Goal: Information Seeking & Learning: Check status

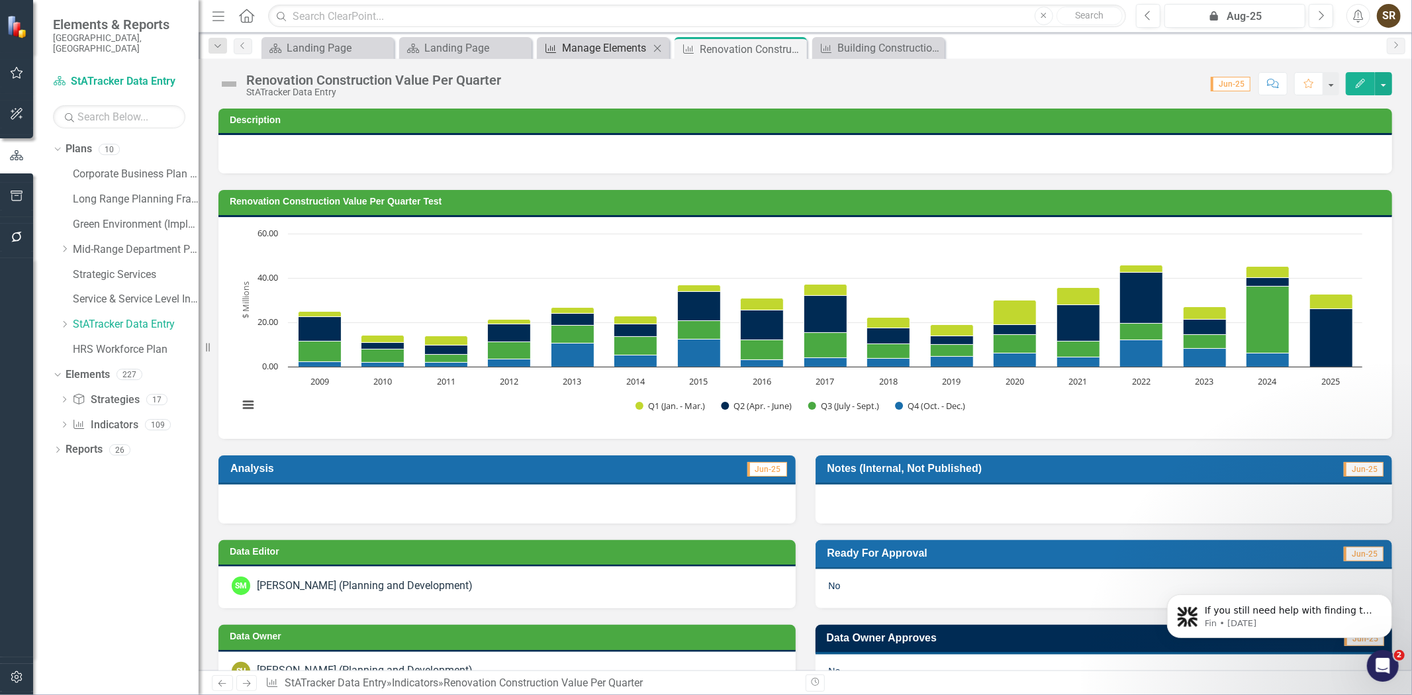
scroll to position [460, 0]
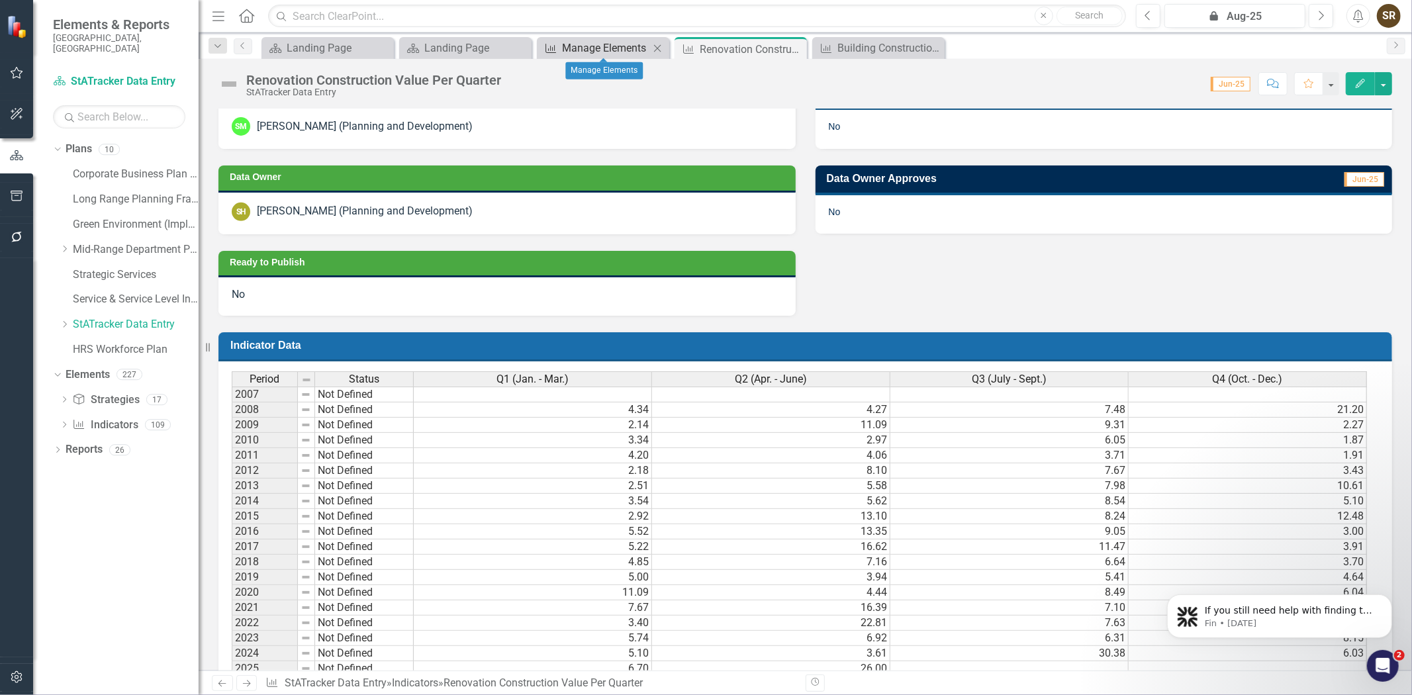
click at [585, 47] on div "Manage Elements" at bounding box center [605, 48] width 87 height 17
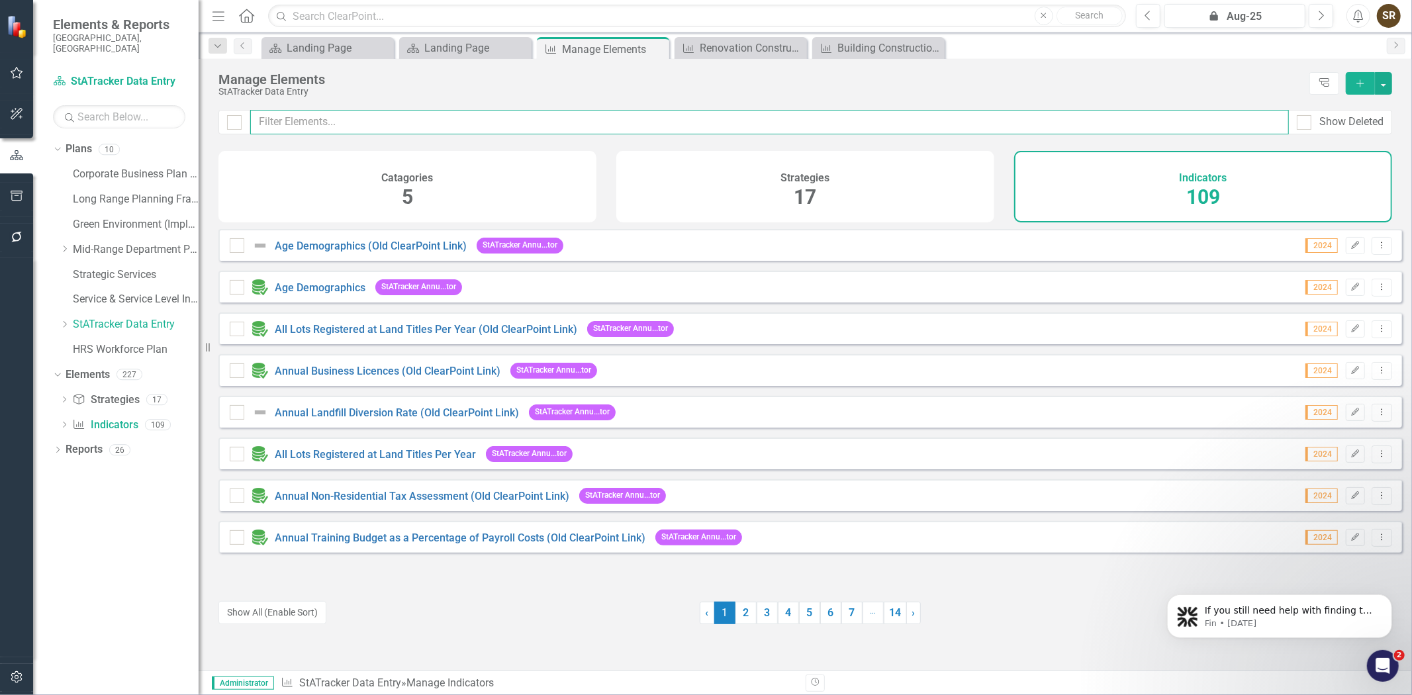
click at [646, 131] on input "text" at bounding box center [769, 122] width 1039 height 25
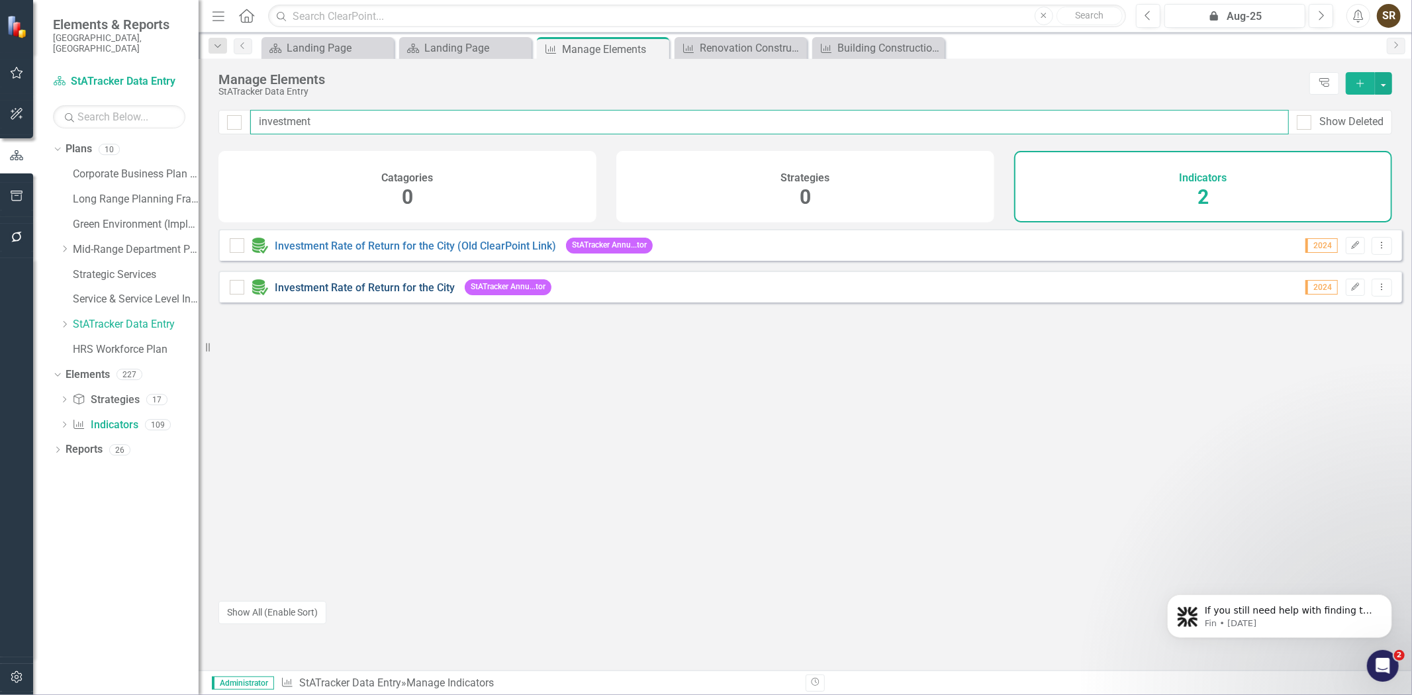
type input "investment"
click at [421, 294] on link "Investment Rate of Return for the City" at bounding box center [365, 287] width 180 height 13
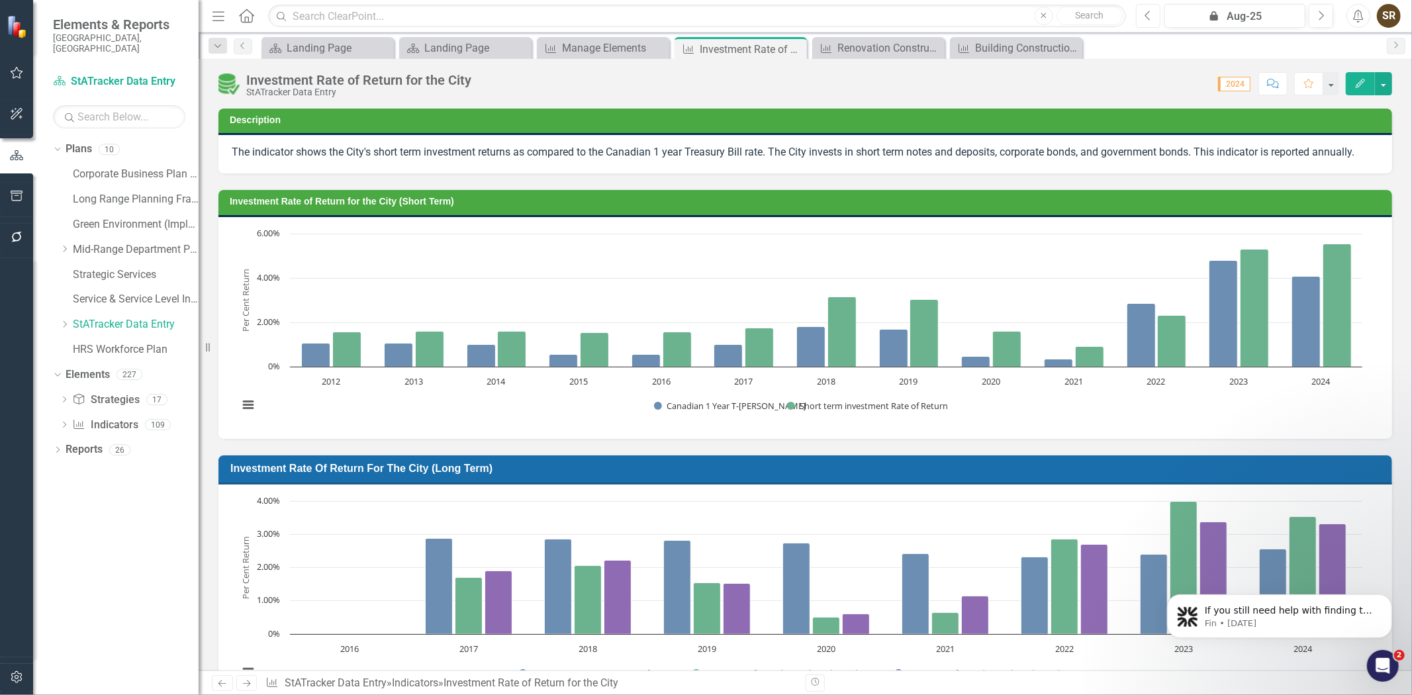
click at [1140, 16] on button "Previous" at bounding box center [1148, 16] width 25 height 24
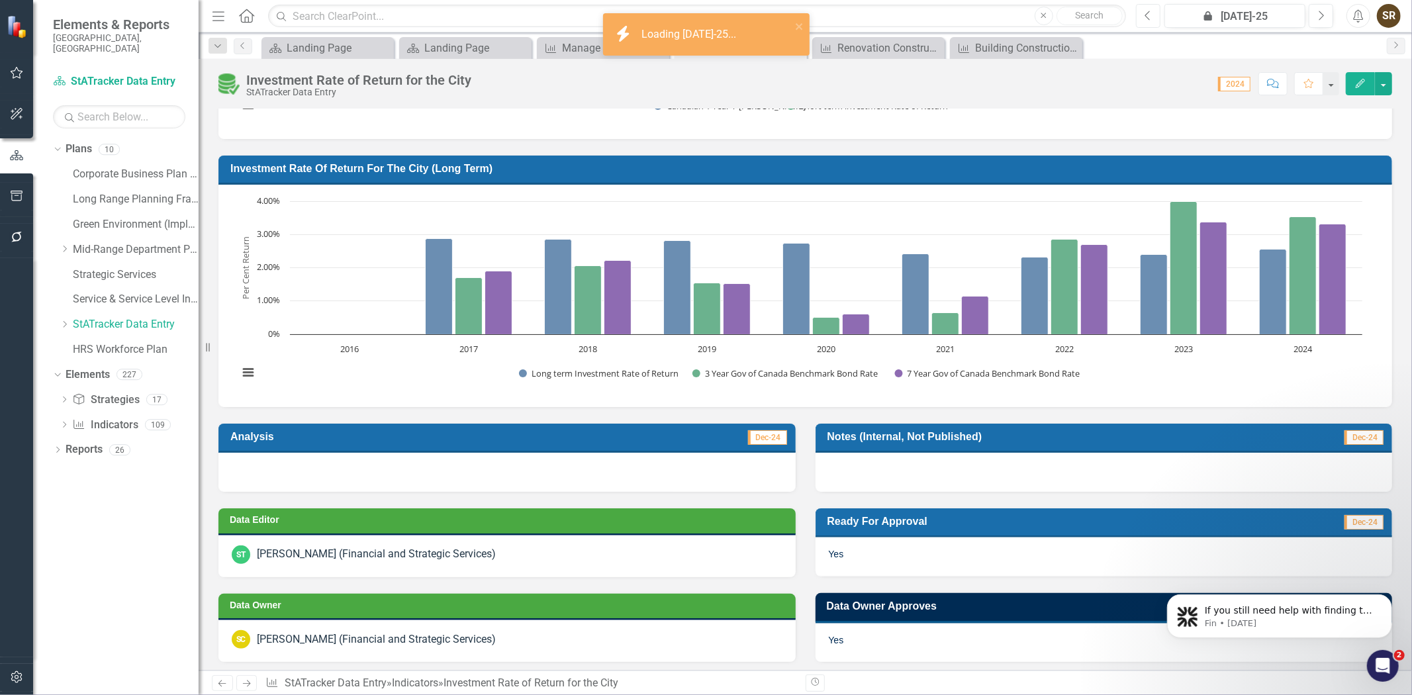
scroll to position [131, 0]
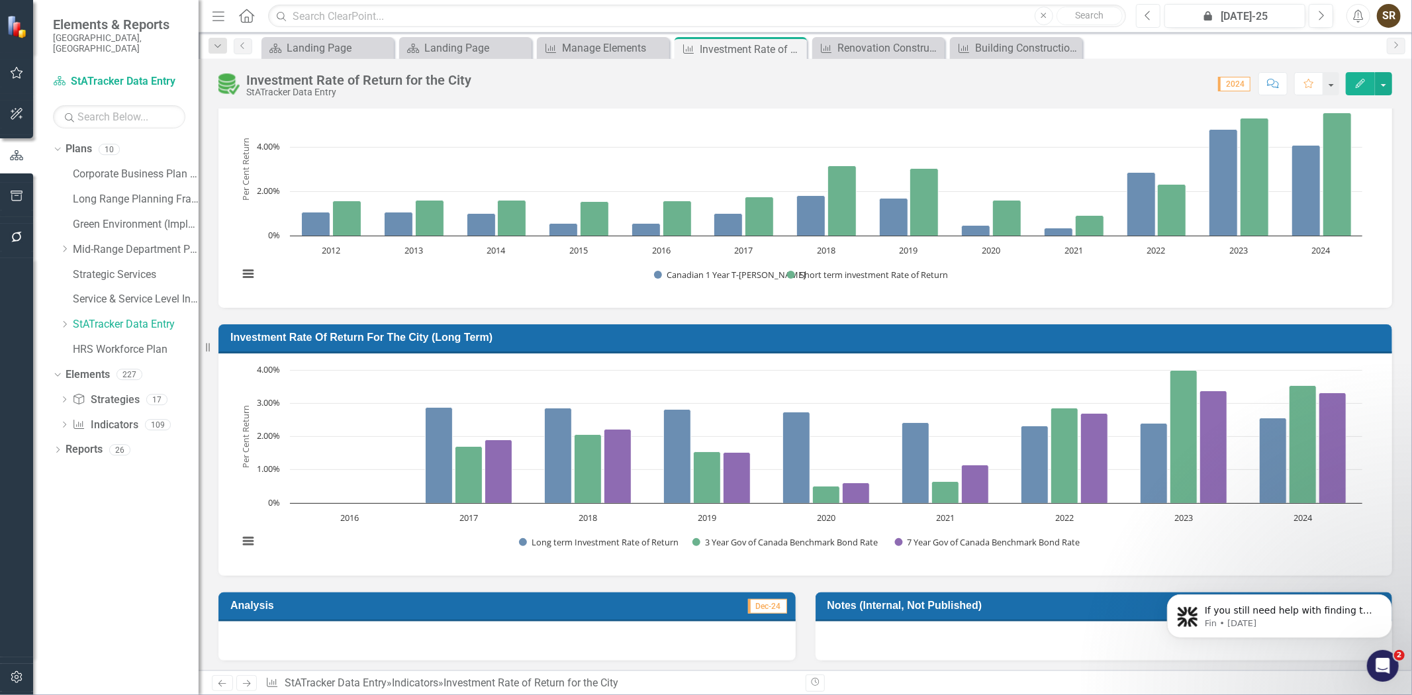
click at [1143, 11] on button "Previous" at bounding box center [1148, 16] width 25 height 24
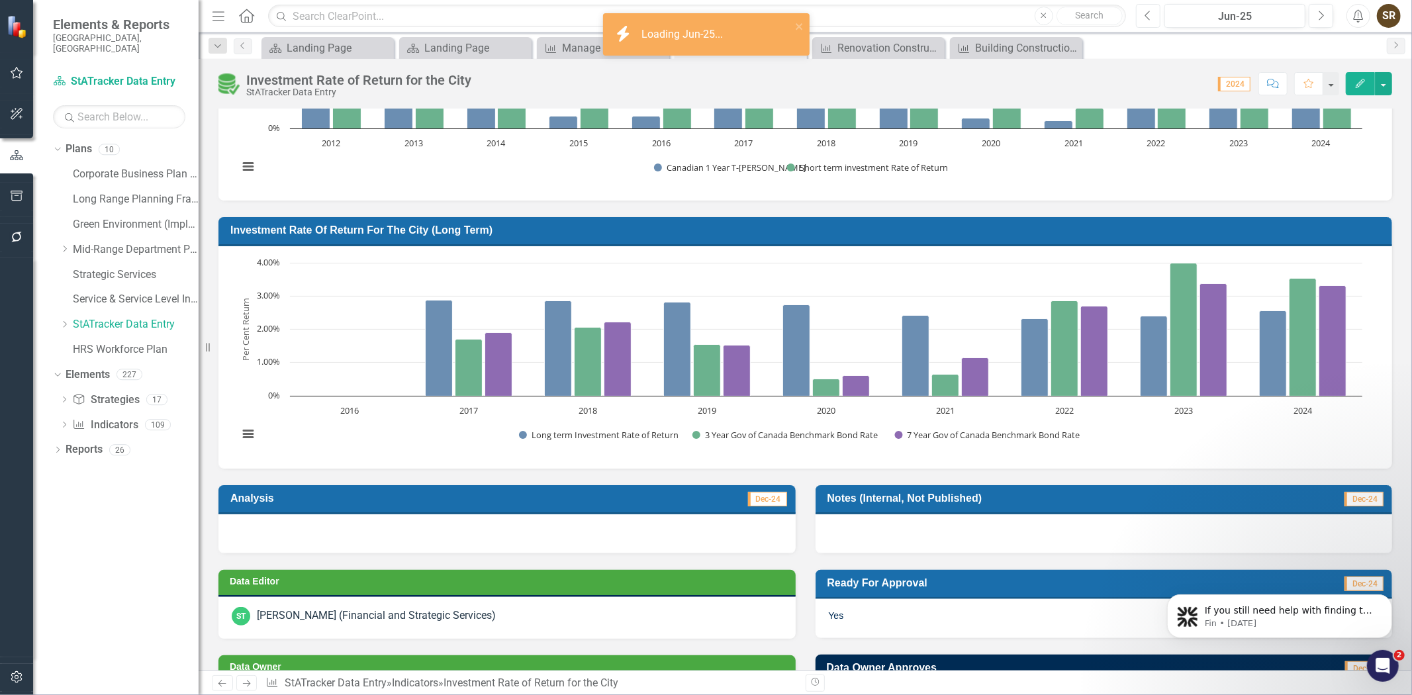
scroll to position [252, 0]
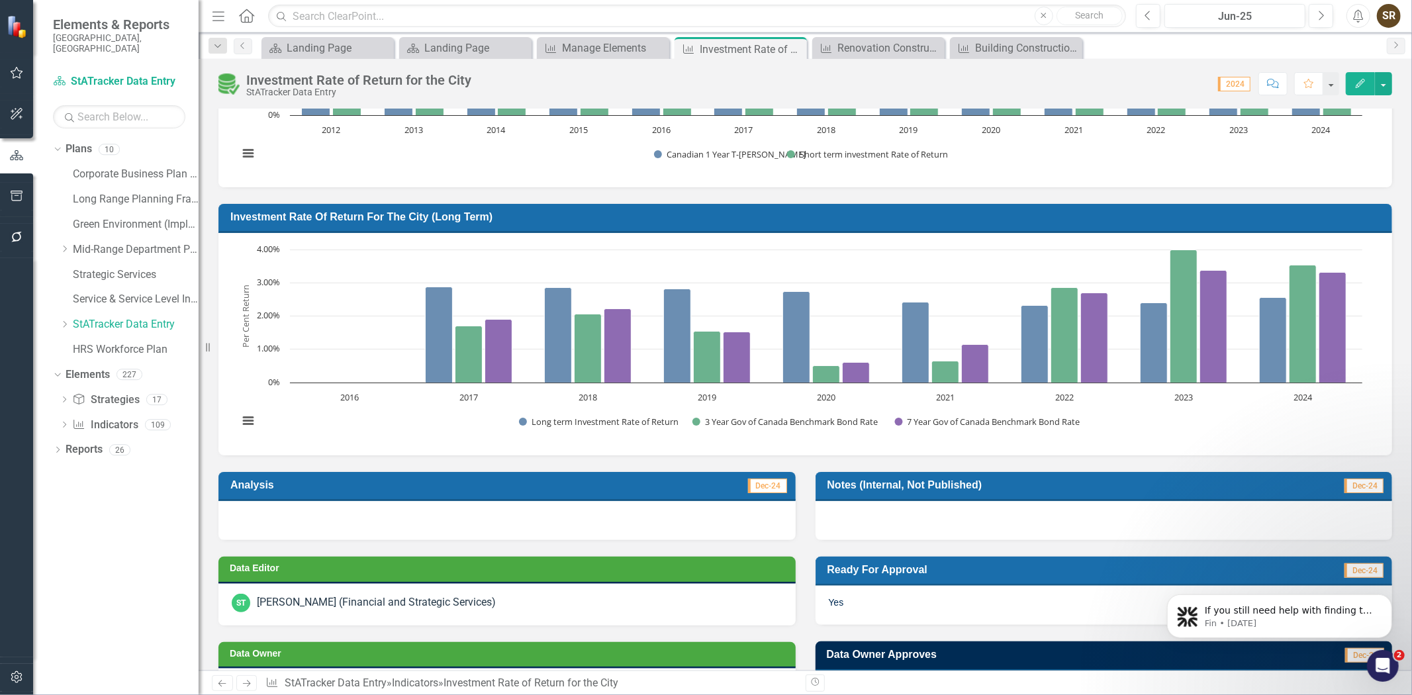
click at [1401, 278] on div "Description The indicator shows the City's short term investment returns as com…" at bounding box center [806, 696] width 1214 height 1712
